Goal: Entertainment & Leisure: Consume media (video, audio)

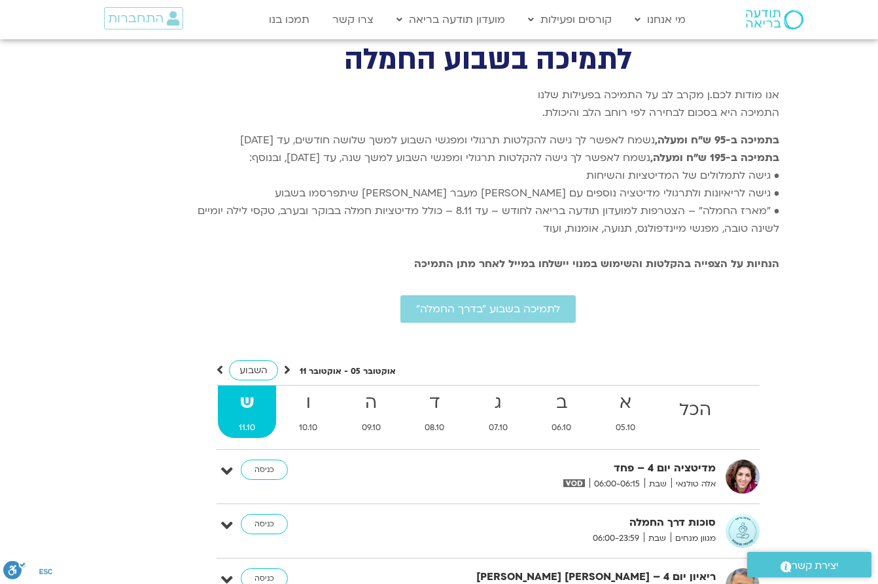
scroll to position [3403, 0]
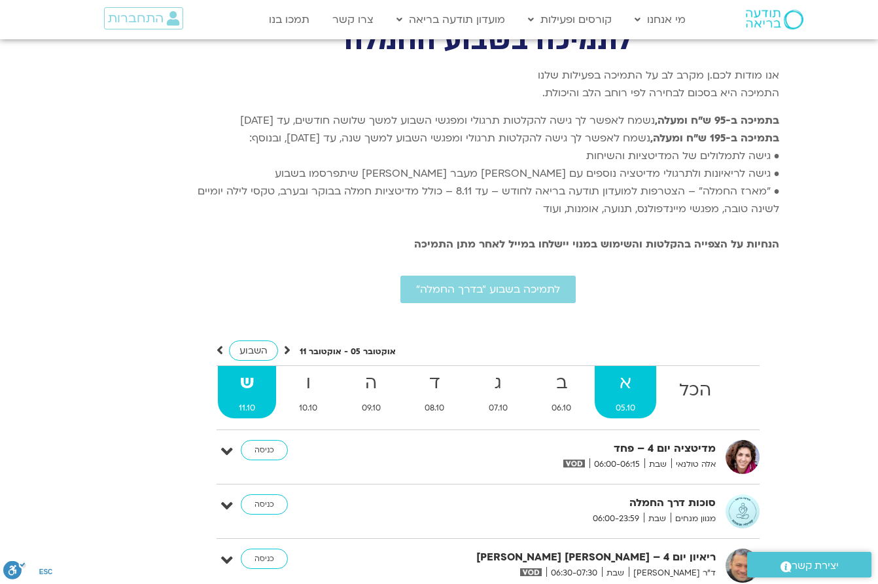
click at [620, 368] on strong "א" at bounding box center [626, 382] width 62 height 29
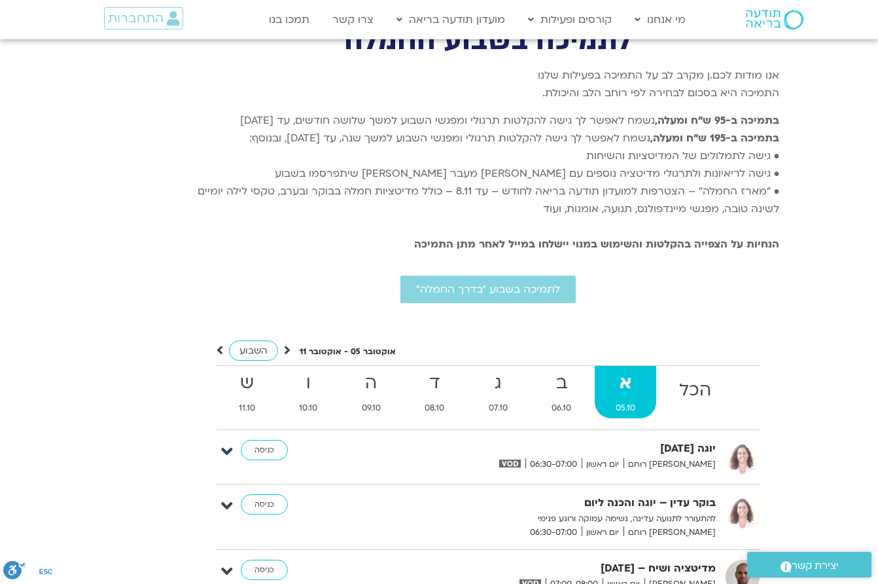
click at [228, 442] on icon at bounding box center [227, 451] width 12 height 18
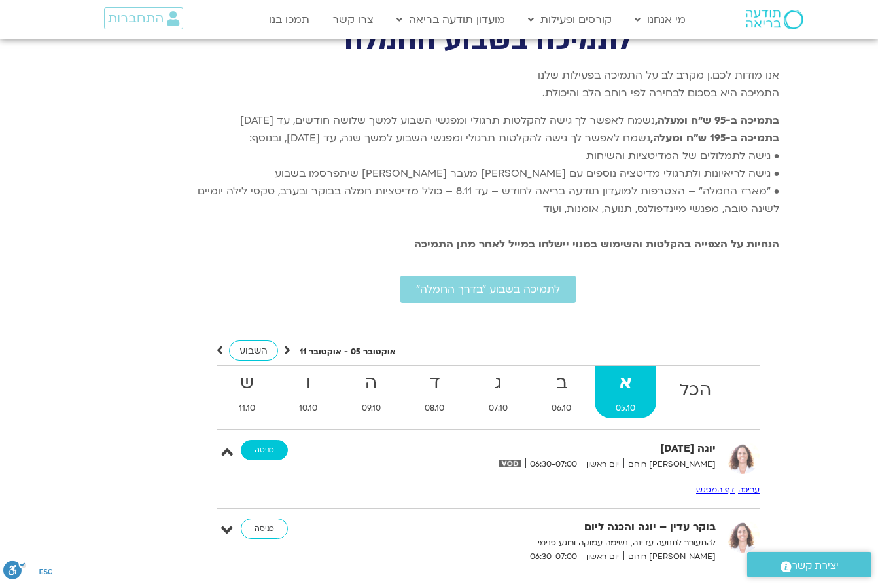
click at [272, 440] on link "כניסה" at bounding box center [264, 450] width 47 height 21
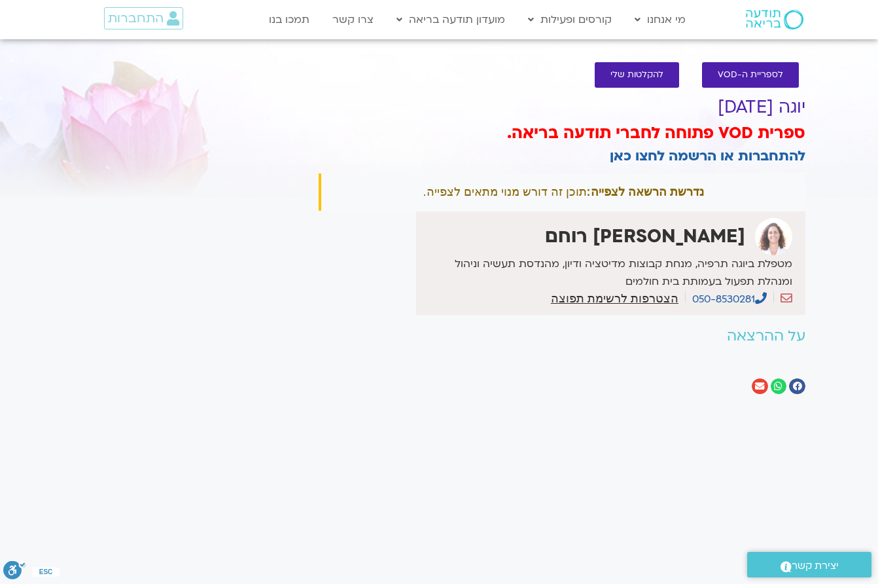
click at [524, 195] on div "נדרשת הרשאה לצפייה: תוכן זה דורש מנוי מתאים לצפייה." at bounding box center [562, 191] width 487 height 37
click at [723, 70] on span "לספריית ה-VOD" at bounding box center [750, 75] width 65 height 10
click at [763, 75] on span "לספריית ה-VOD" at bounding box center [750, 75] width 65 height 10
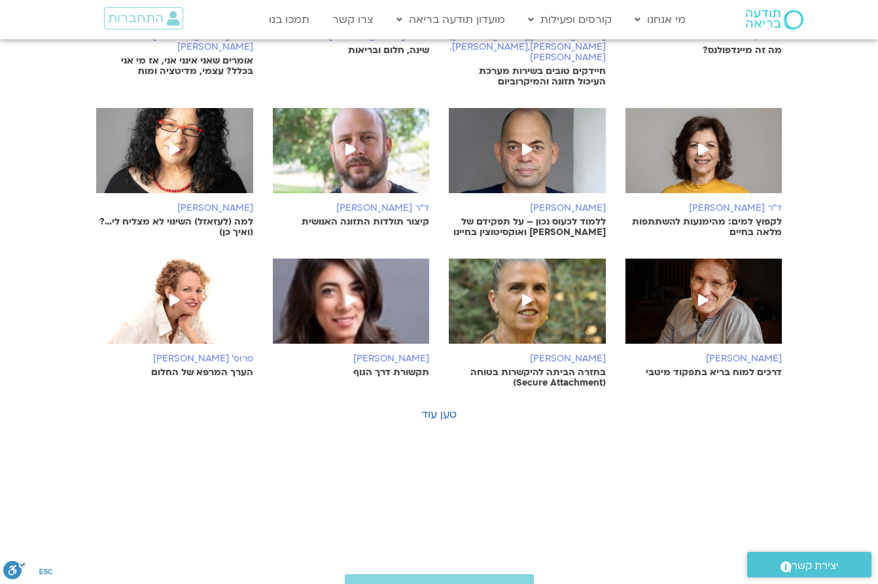
scroll to position [393, 0]
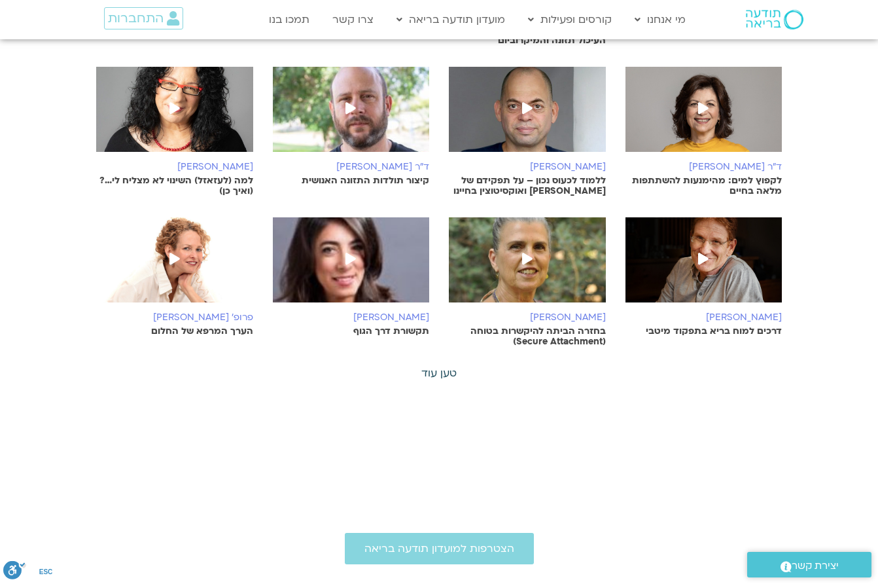
click at [448, 366] on link "טען עוד" at bounding box center [438, 373] width 35 height 14
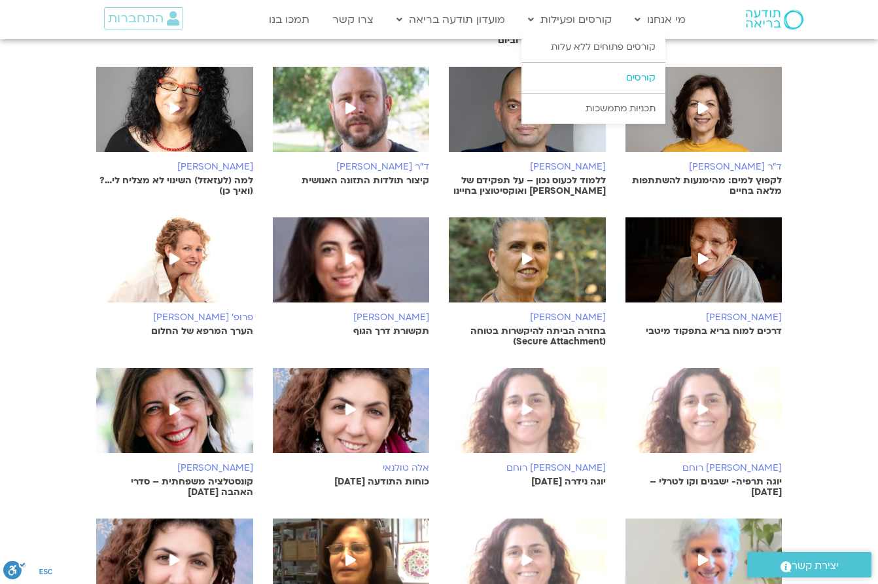
click at [582, 83] on link "קורסים" at bounding box center [594, 78] width 144 height 30
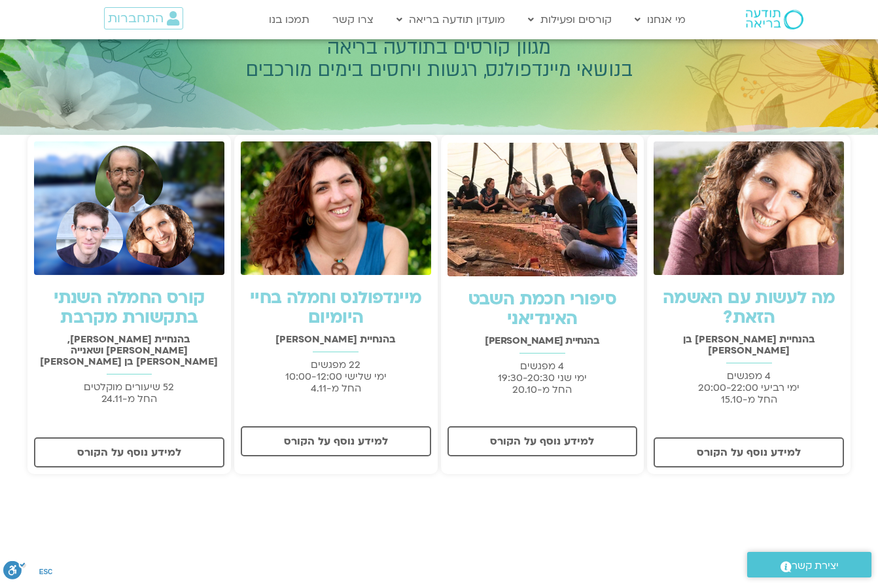
scroll to position [196, 0]
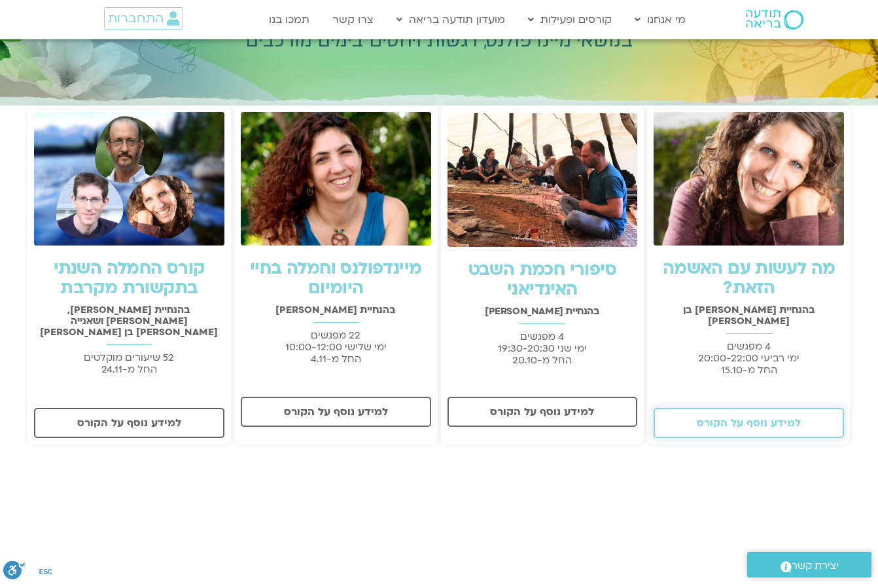
click at [758, 417] on span "למידע נוסף על הקורס" at bounding box center [749, 423] width 104 height 12
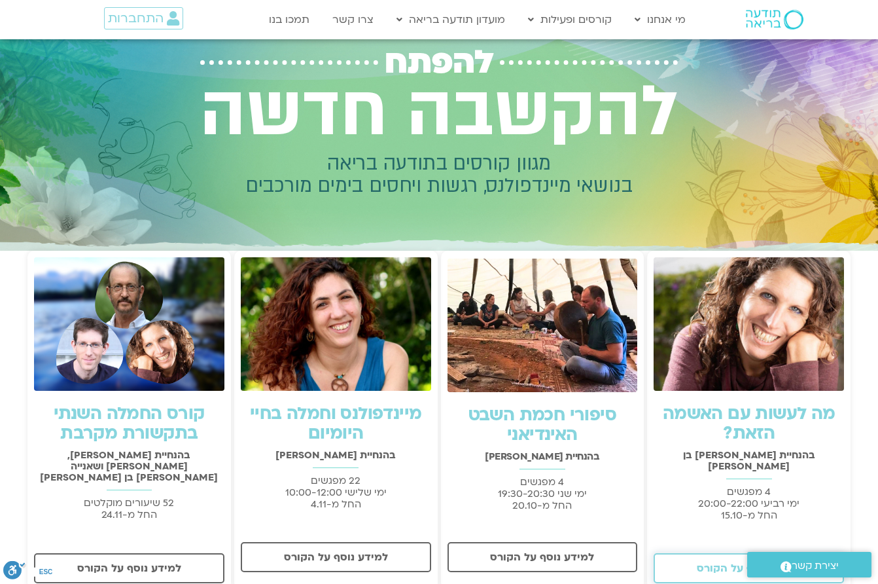
scroll to position [0, 0]
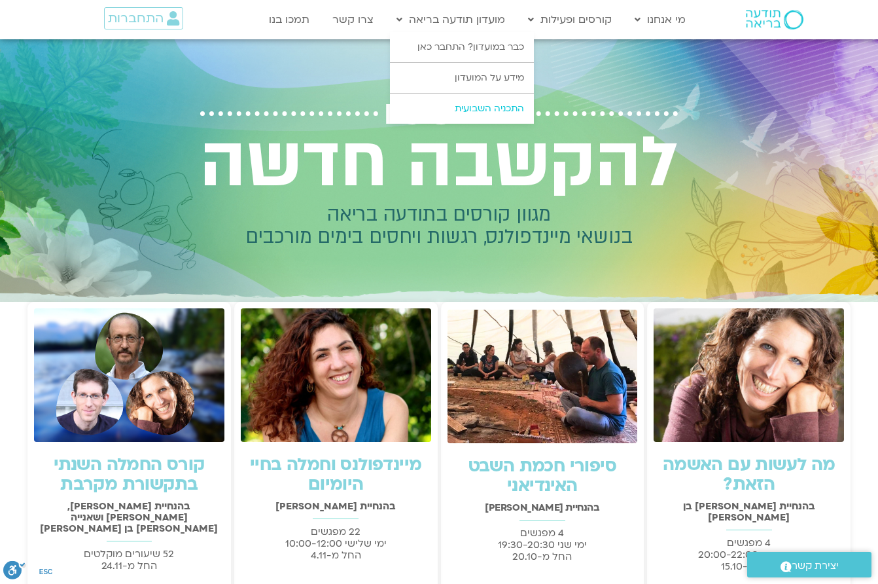
click at [478, 107] on link "התכניה השבועית" at bounding box center [462, 109] width 144 height 30
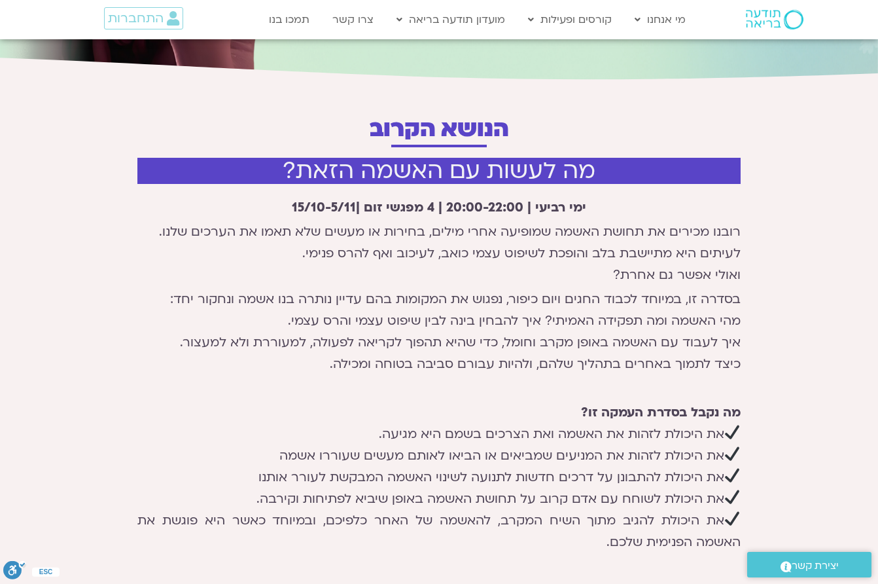
scroll to position [327, 0]
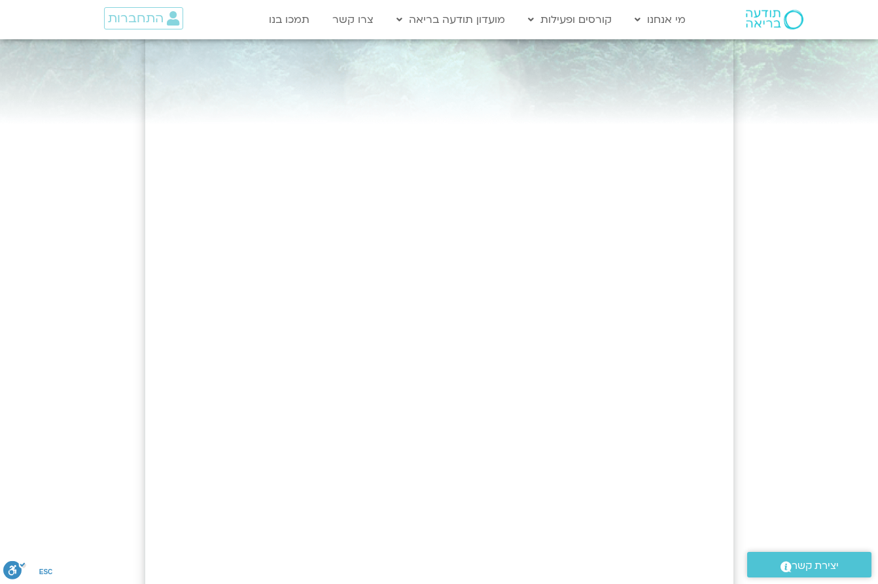
scroll to position [62, 0]
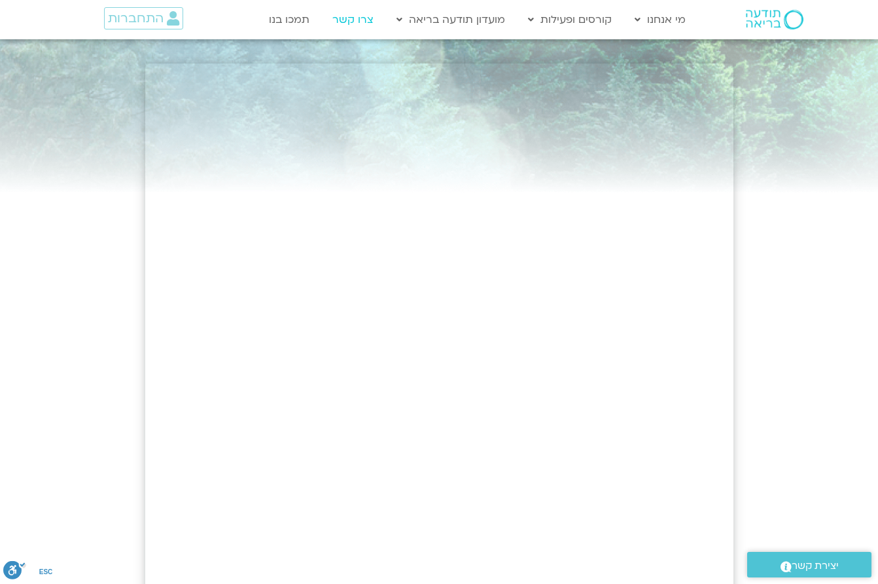
click at [370, 21] on link "צרו קשר" at bounding box center [353, 19] width 54 height 25
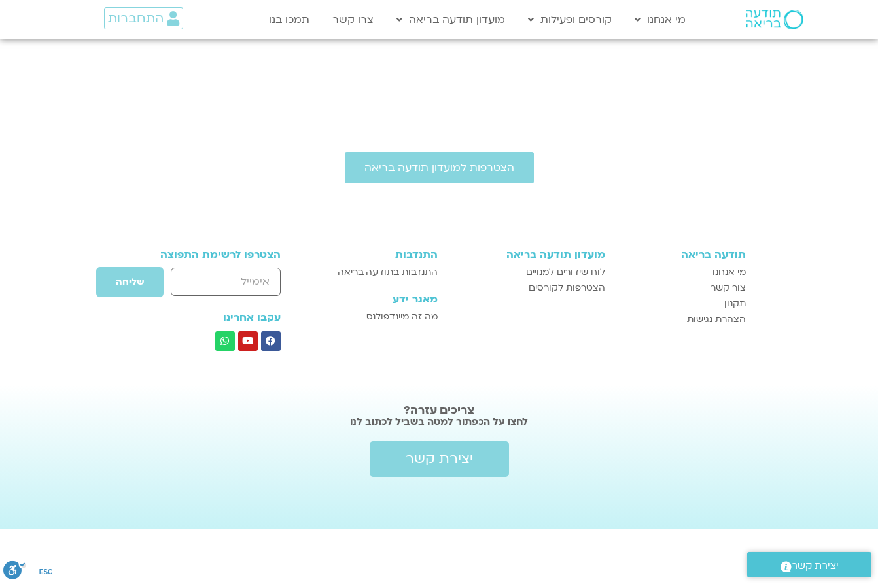
scroll to position [643, 0]
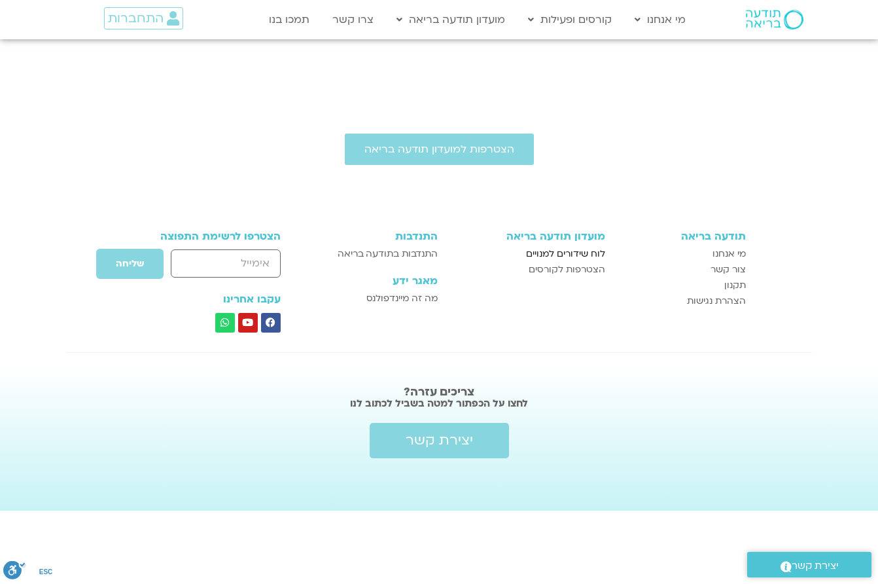
click at [565, 251] on span "לוח שידורים למנויים" at bounding box center [565, 254] width 79 height 16
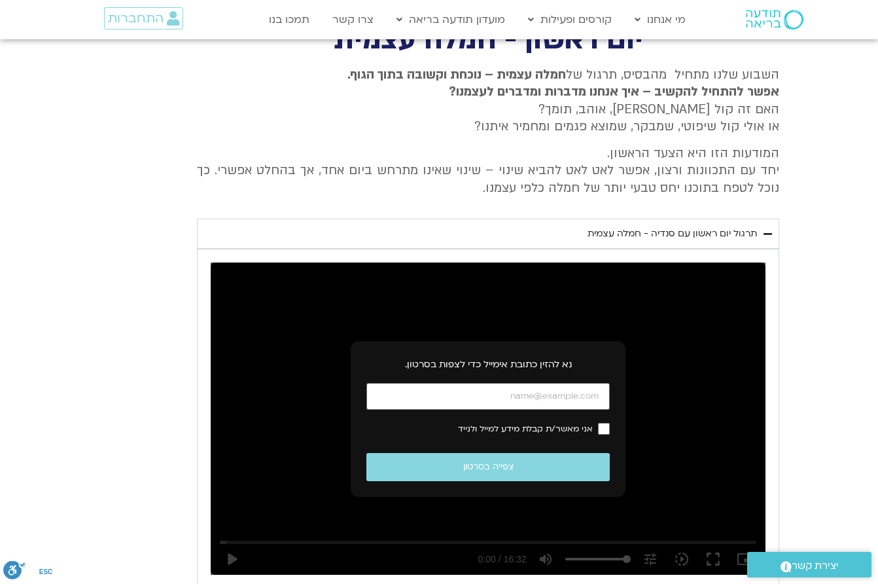
scroll to position [2742, 0]
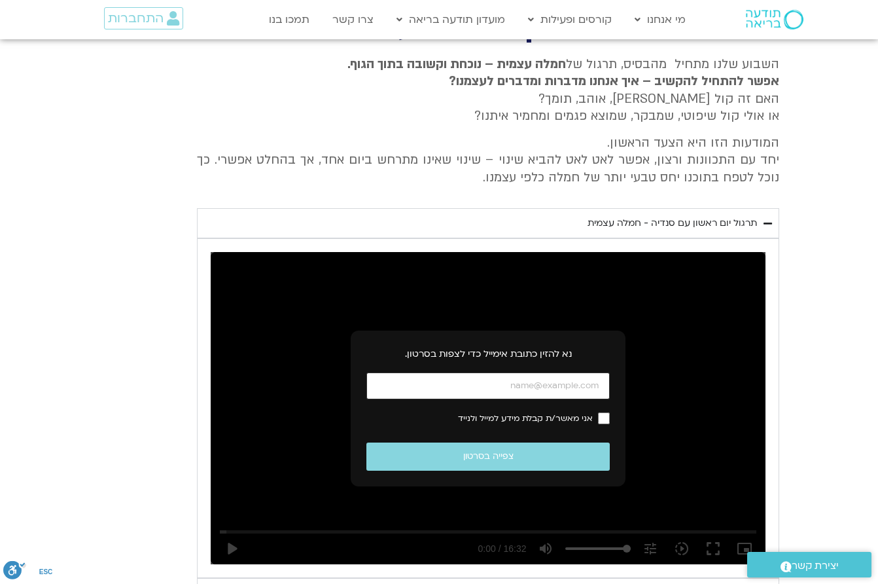
click at [540, 372] on input "כתובת אימייל" at bounding box center [487, 385] width 243 height 27
type input "[EMAIL_ADDRESS][DOMAIN_NAME]"
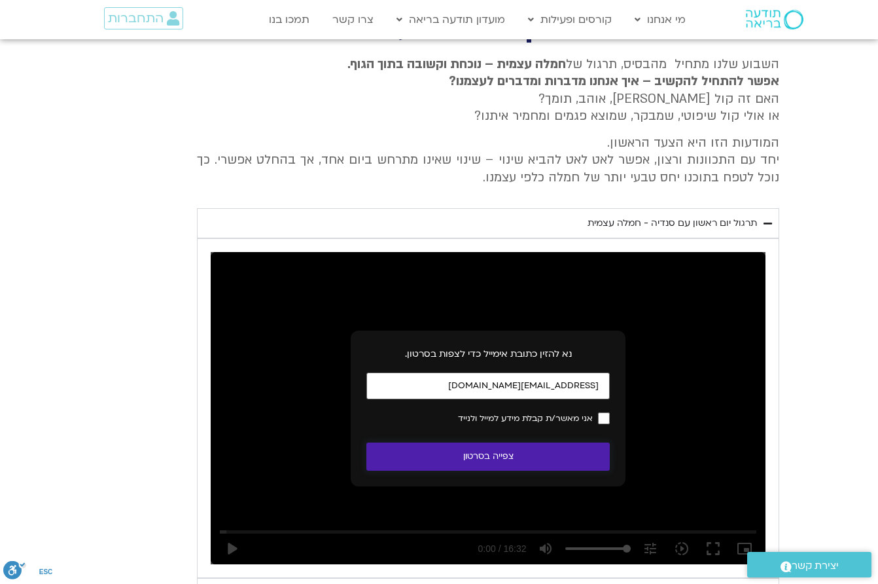
click at [536, 442] on button "צפייה בסרטון" at bounding box center [487, 456] width 243 height 28
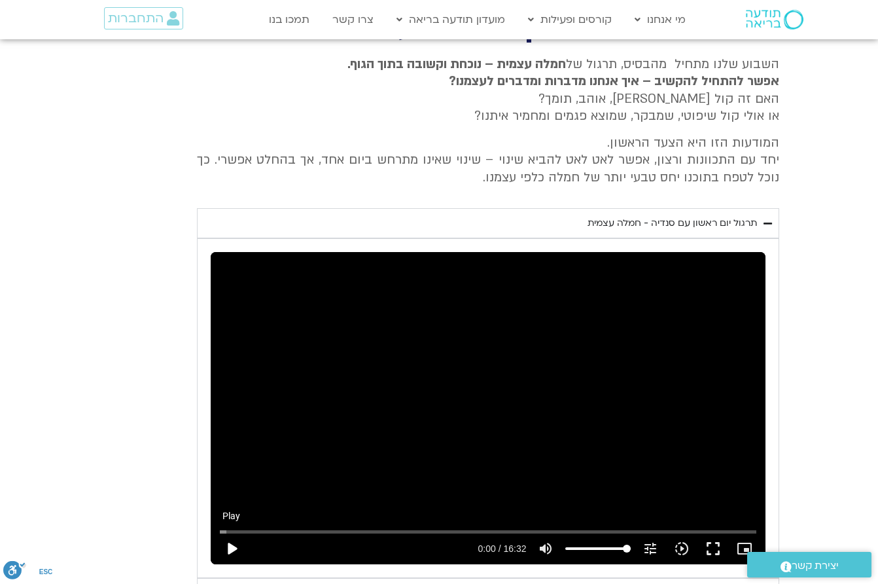
click at [230, 533] on button "play_arrow" at bounding box center [231, 548] width 31 height 31
type input "10.071232"
type input "51.6867897727273"
type input "10.198236"
type input "51.6867897727273"
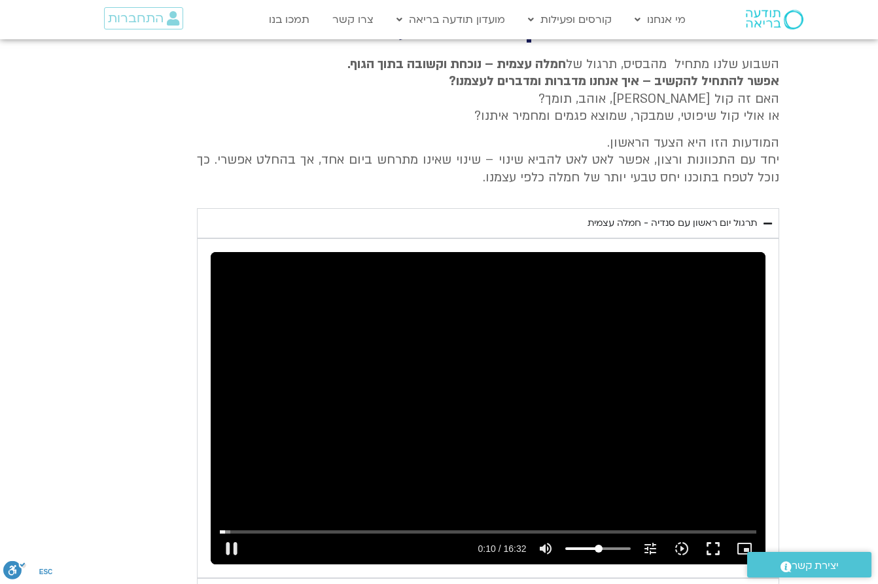
click at [599, 544] on input "Volume" at bounding box center [597, 548] width 65 height 8
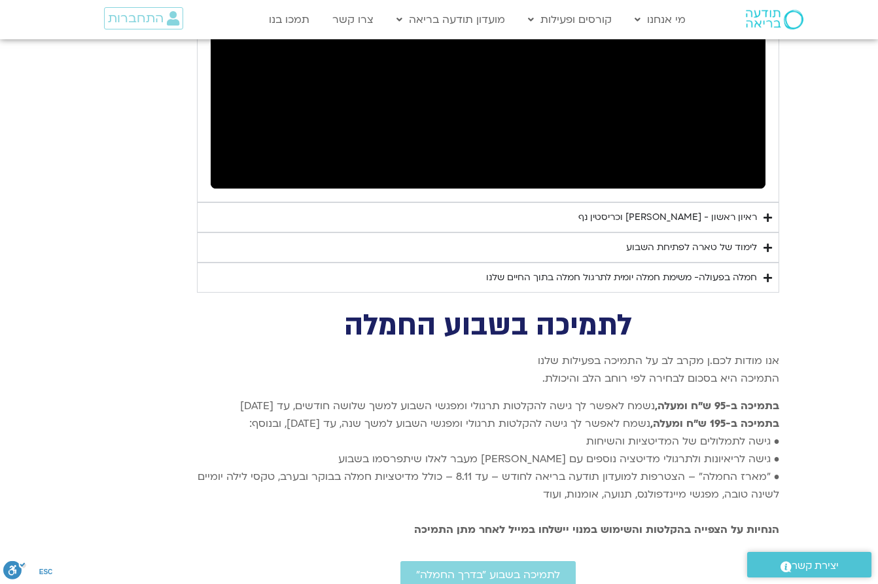
scroll to position [3135, 0]
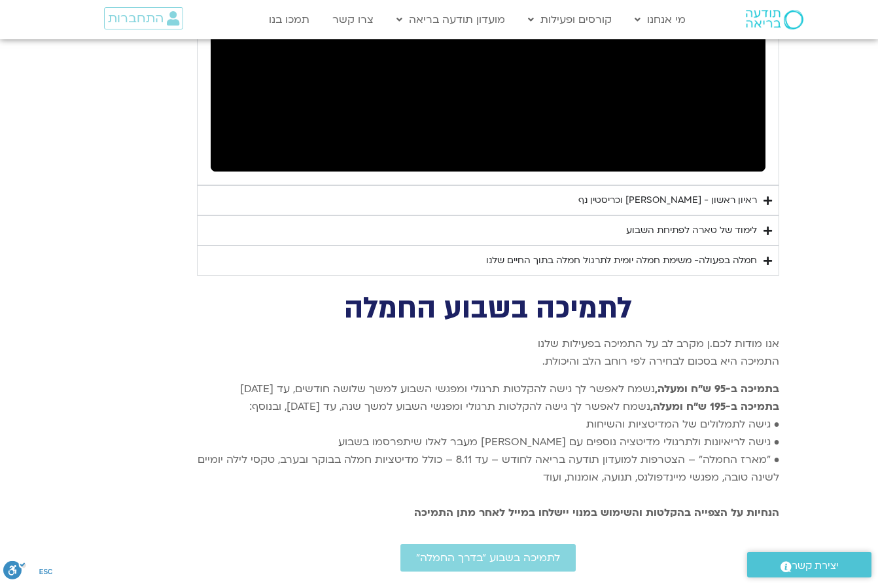
click at [768, 196] on icon "Accordion. Open links with Enter or Space, close with Escape, and navigate with…" at bounding box center [768, 201] width 9 height 10
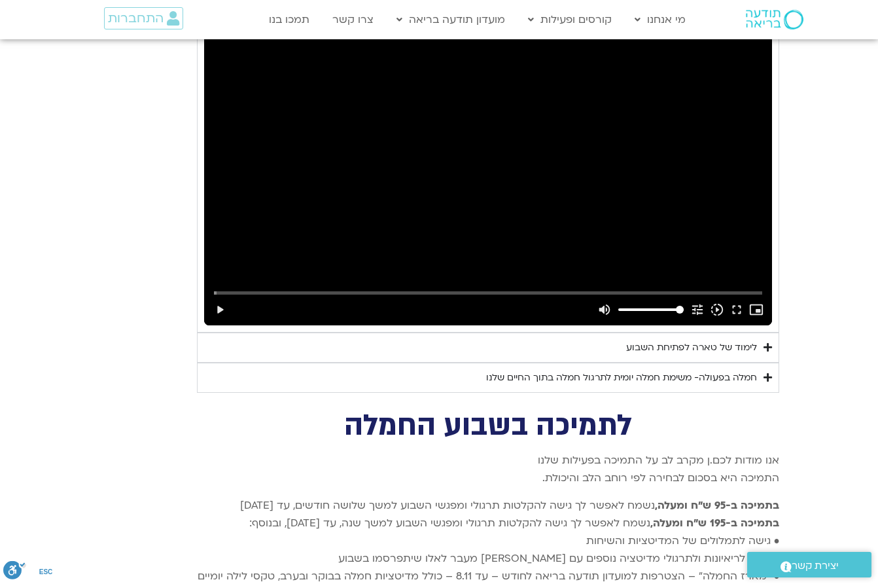
scroll to position [3545, 0]
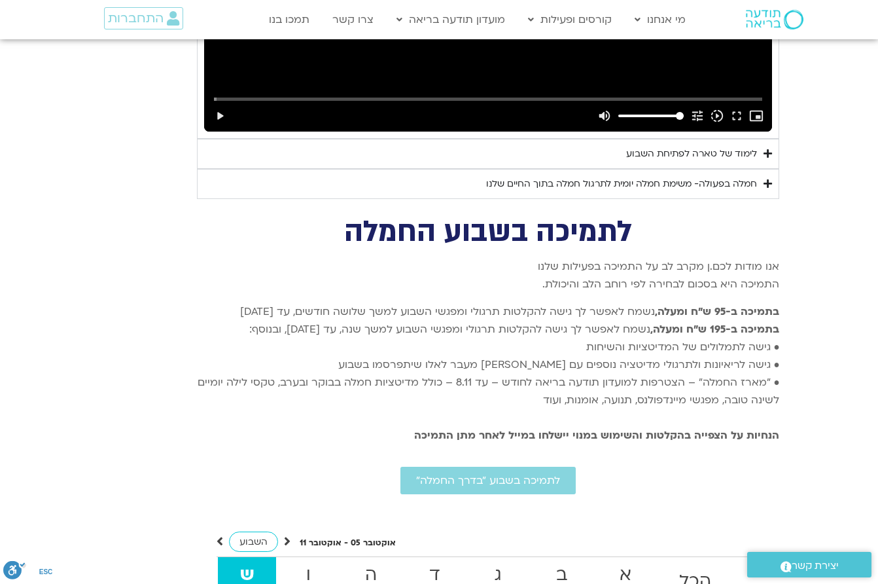
click at [758, 139] on summary "לימוד של טארה לפתיחת השבוע" at bounding box center [488, 154] width 582 height 30
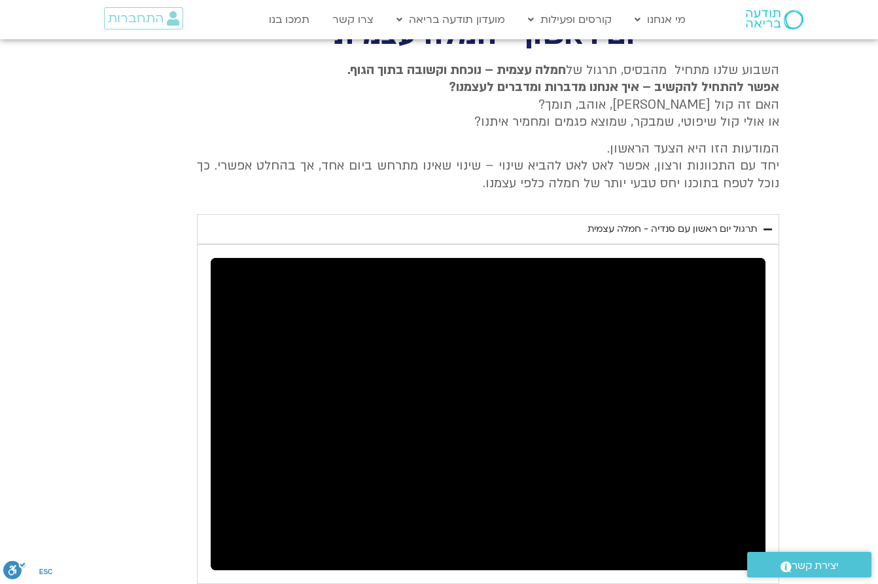
scroll to position [2729, 0]
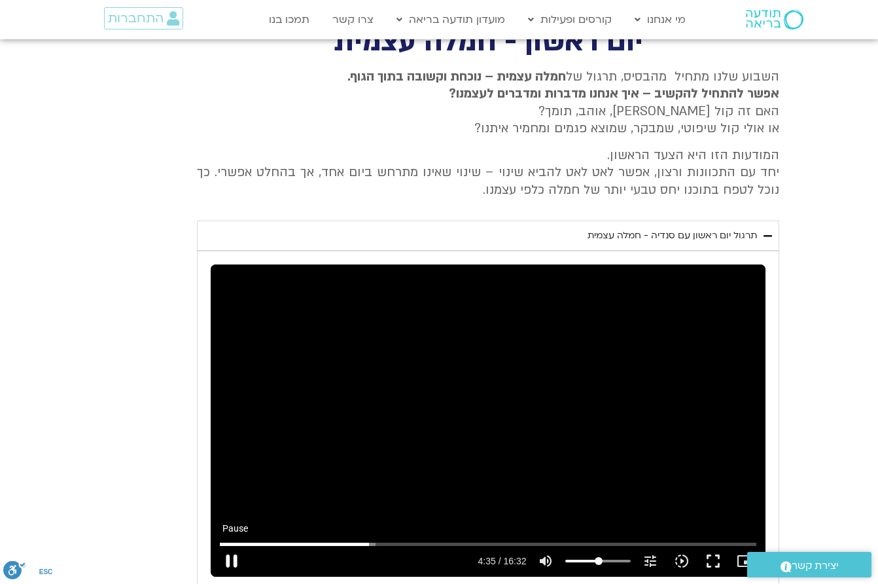
click at [235, 545] on button "pause" at bounding box center [231, 560] width 31 height 31
type input "275.941997"
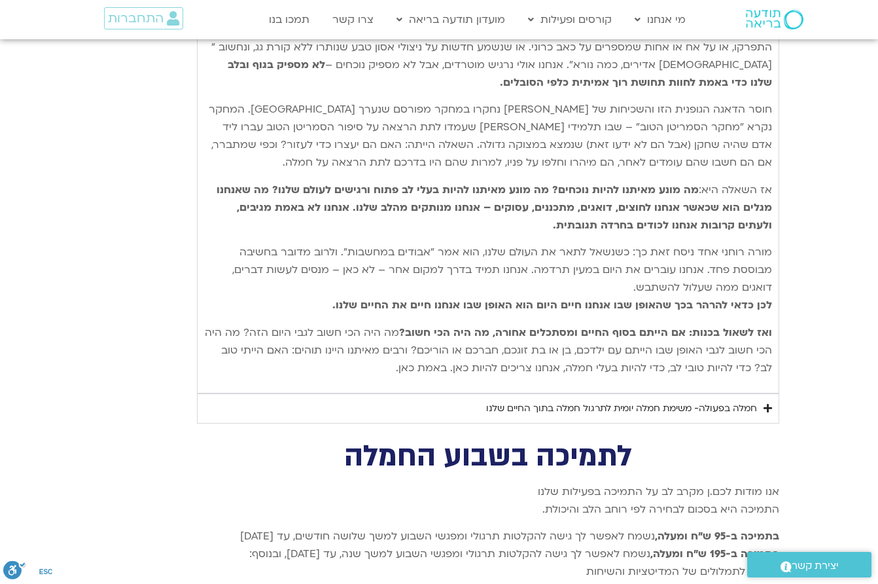
scroll to position [3804, 0]
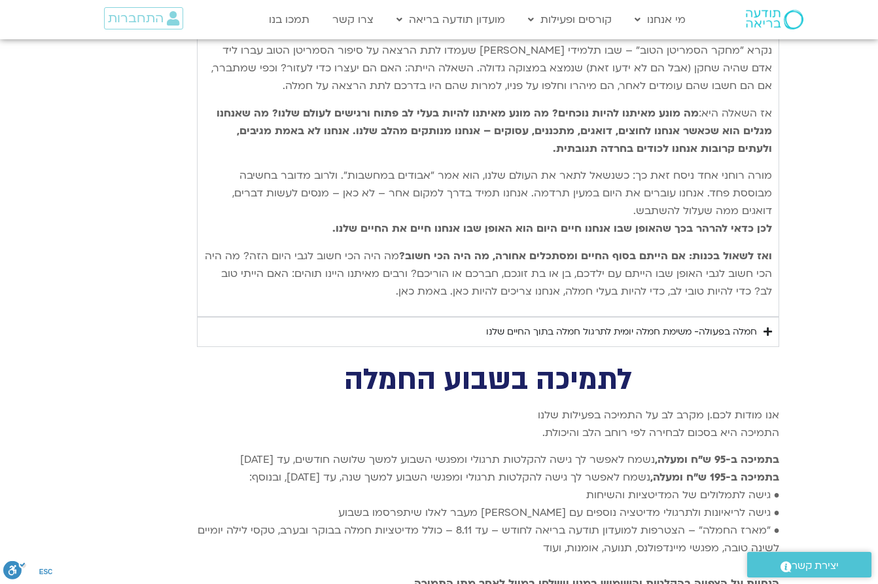
click at [767, 327] on icon "Accordion. Open links with Enter or Space, close with Escape, and navigate with…" at bounding box center [768, 332] width 9 height 10
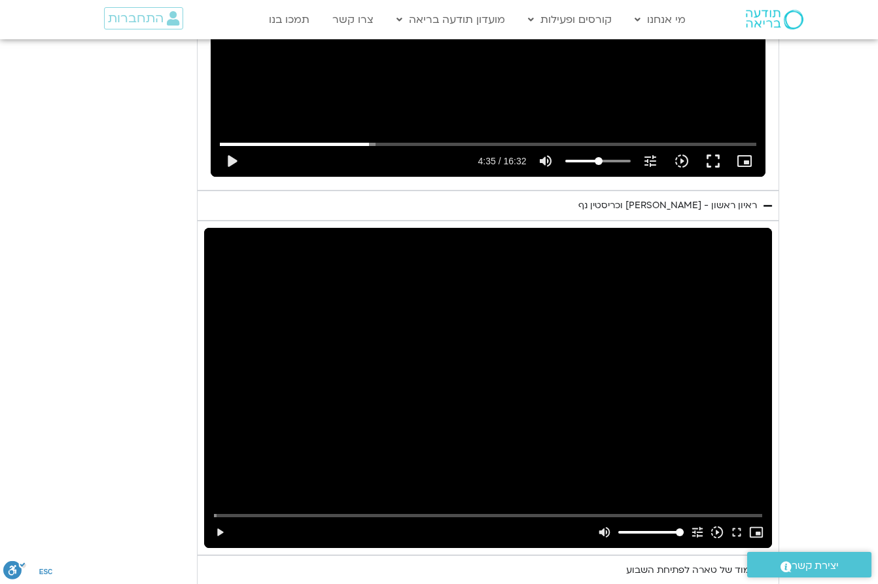
scroll to position [3215, 0]
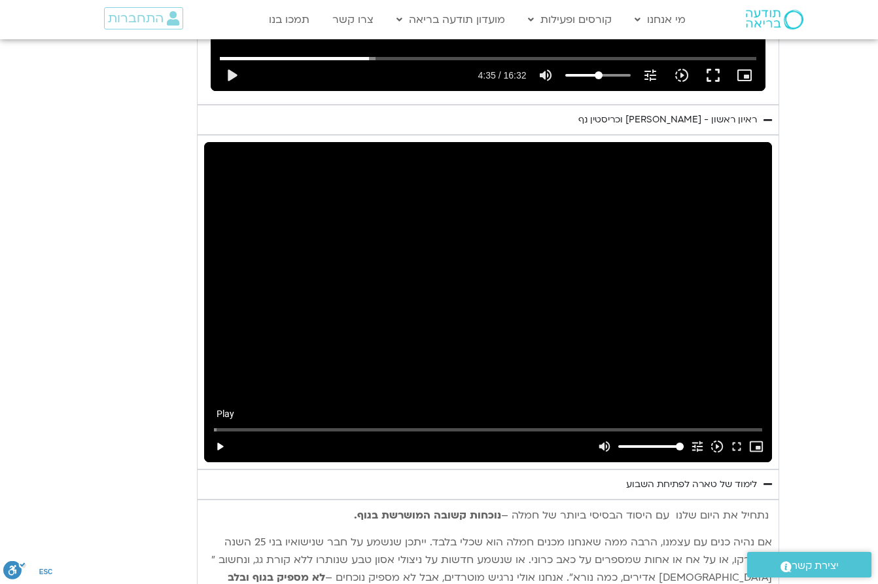
click at [226, 431] on button "play_arrow" at bounding box center [220, 446] width 20 height 31
type input "3.476098"
type input "55.3267045454545"
type input "3.612349"
type input "55.3267045454545"
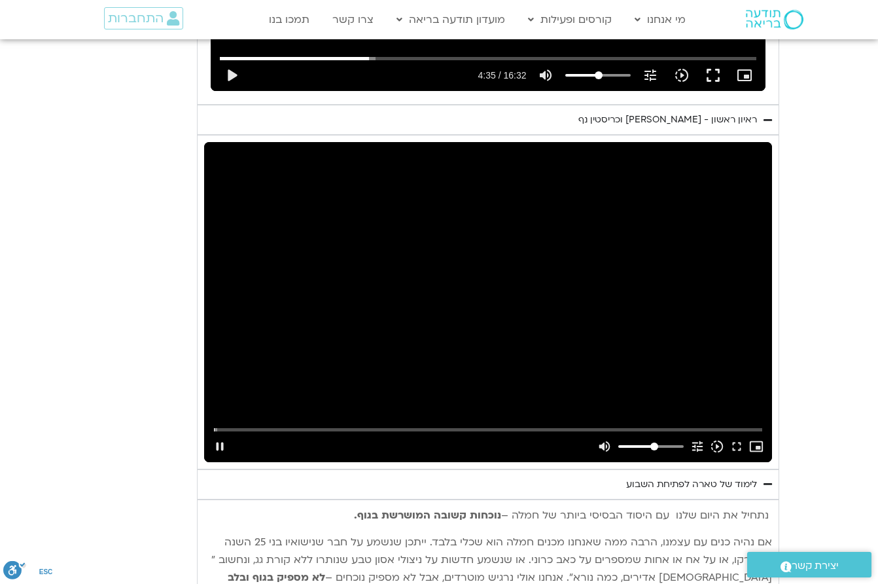
click at [654, 442] on input "Volume" at bounding box center [650, 446] width 65 height 8
click at [315, 425] on input "Seek" at bounding box center [488, 429] width 549 height 8
click at [277, 425] on input "Seek" at bounding box center [488, 429] width 549 height 8
click at [243, 425] on input "Seek" at bounding box center [488, 429] width 549 height 8
click at [231, 425] on input "Seek" at bounding box center [488, 429] width 549 height 8
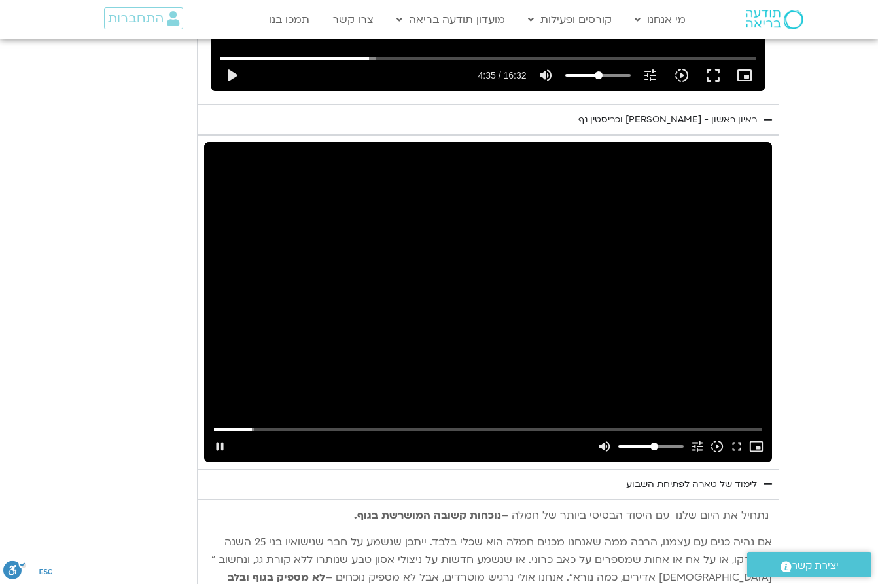
type input "194.453937"
type input "33.7357954545455"
type input "194.59206"
type input "33.7357954545455"
click at [642, 442] on input "Volume" at bounding box center [650, 446] width 65 height 8
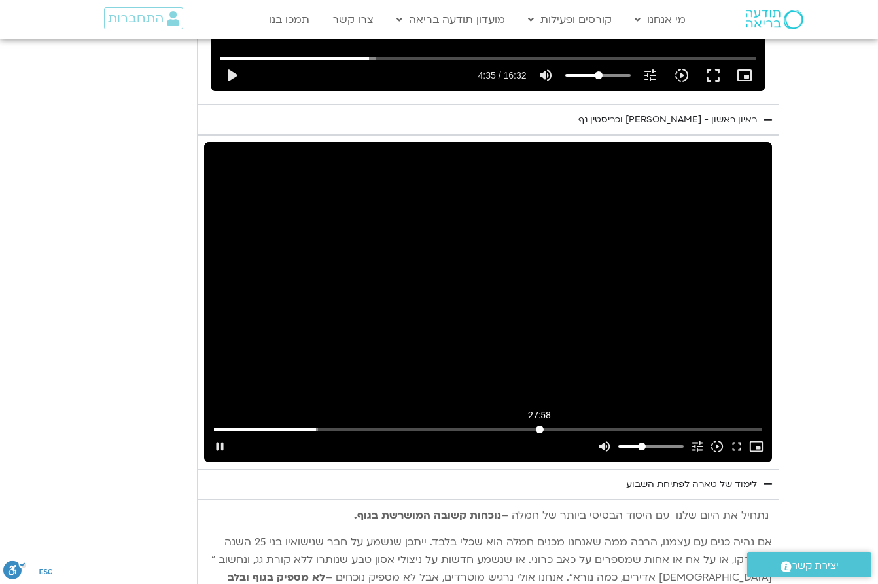
click at [540, 425] on input "Seek" at bounding box center [488, 429] width 549 height 8
click at [498, 425] on input "Seek" at bounding box center [488, 429] width 549 height 8
click at [503, 425] on input "Seek" at bounding box center [488, 429] width 549 height 8
click at [573, 419] on div "Skip Ad 29:40 pause volume_up Mute tune Resolution Auto 720p slow_motion_video …" at bounding box center [488, 440] width 557 height 43
click at [573, 425] on input "Seek" at bounding box center [488, 429] width 549 height 8
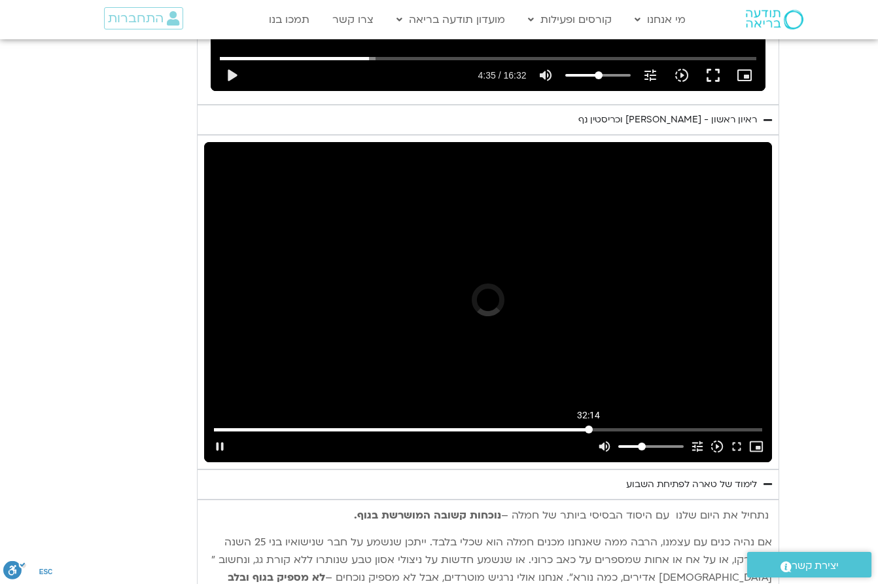
click at [589, 425] on input "Seek" at bounding box center [488, 429] width 549 height 8
type input "2306.951632"
